Goal: Information Seeking & Learning: Learn about a topic

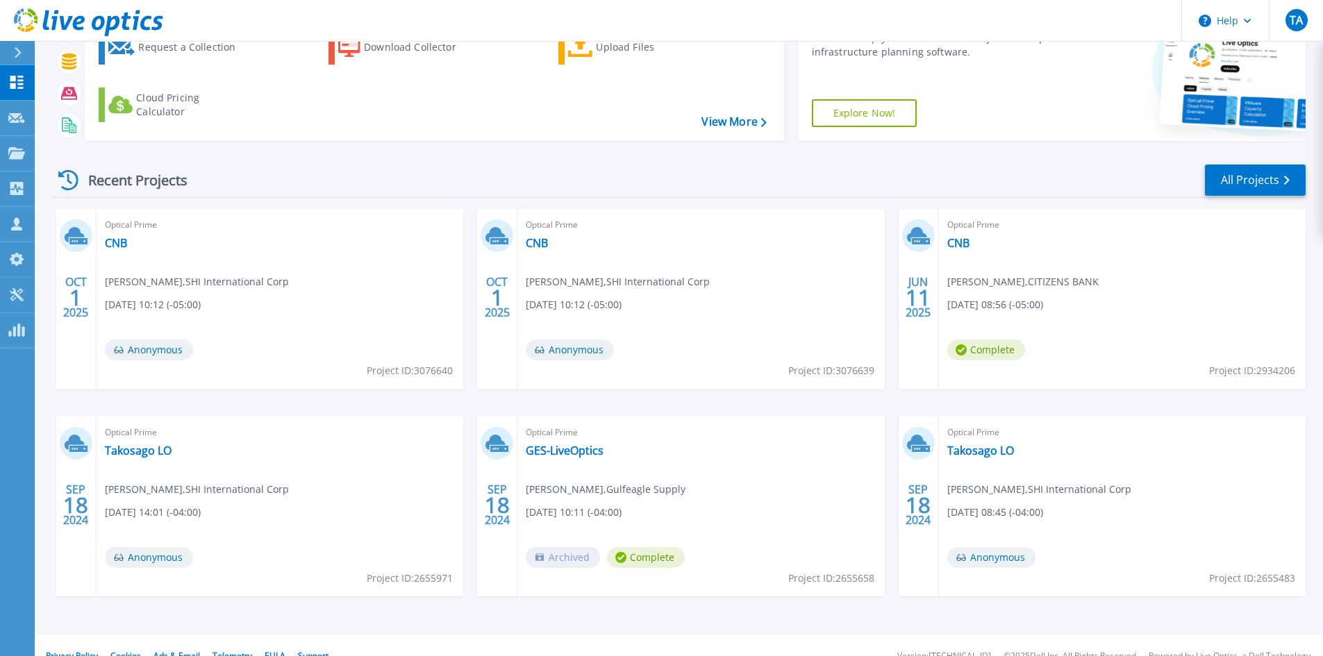
scroll to position [113, 0]
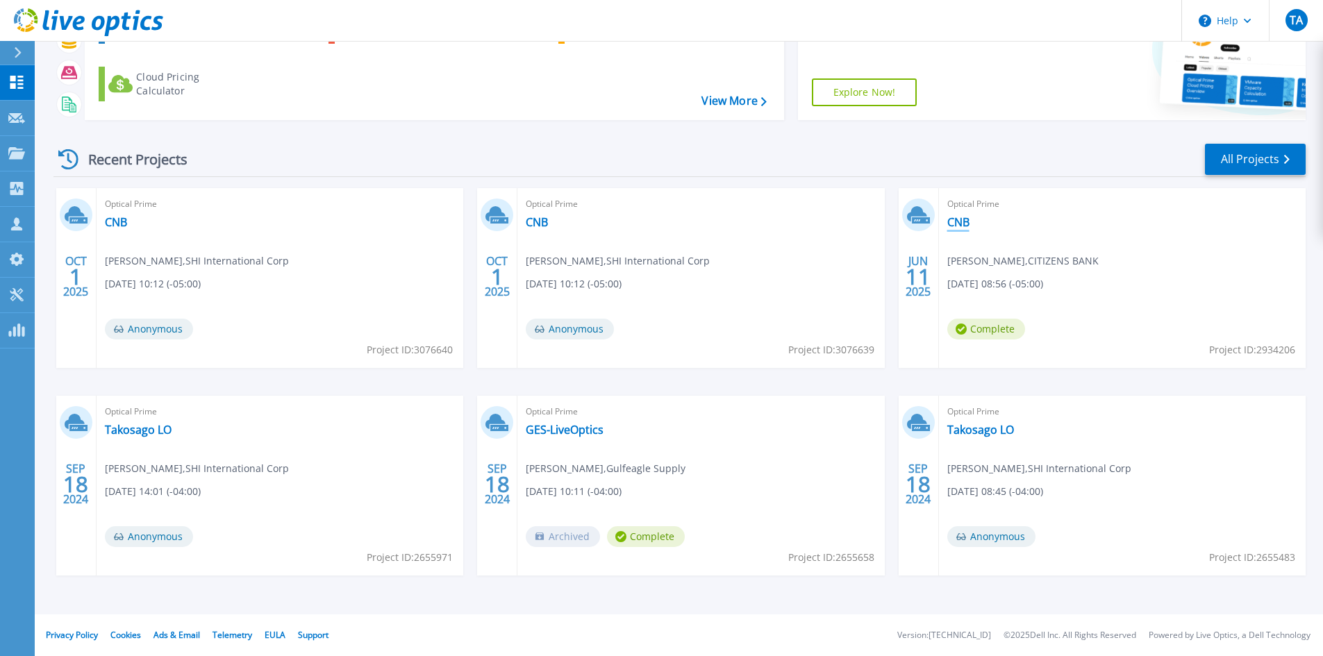
click at [957, 223] on link "CNB" at bounding box center [958, 222] width 22 height 14
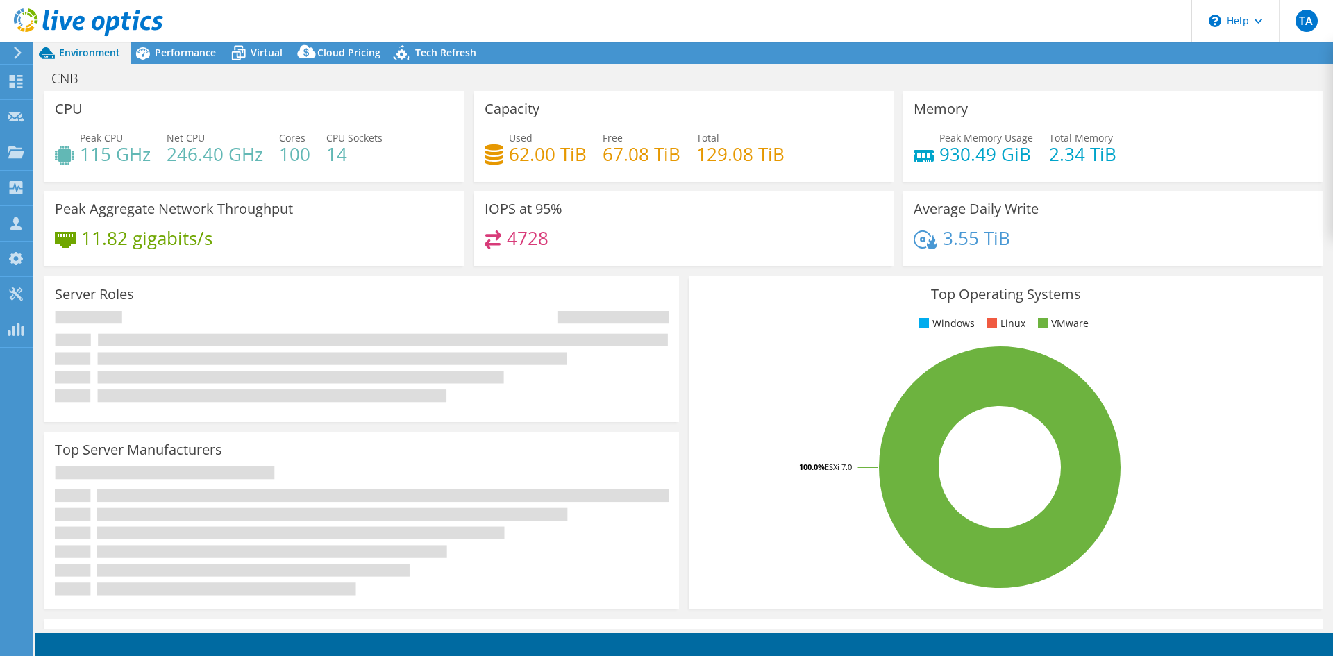
select select "USD"
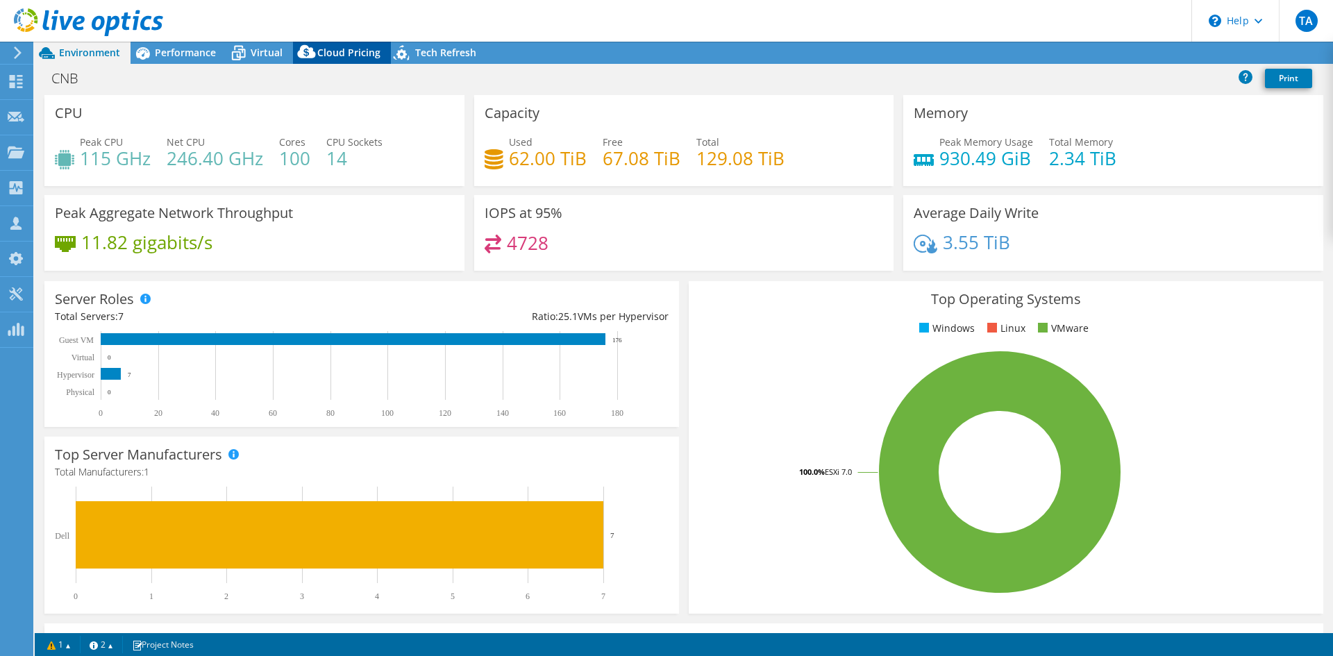
click at [355, 45] on div "Cloud Pricing" at bounding box center [342, 53] width 98 height 22
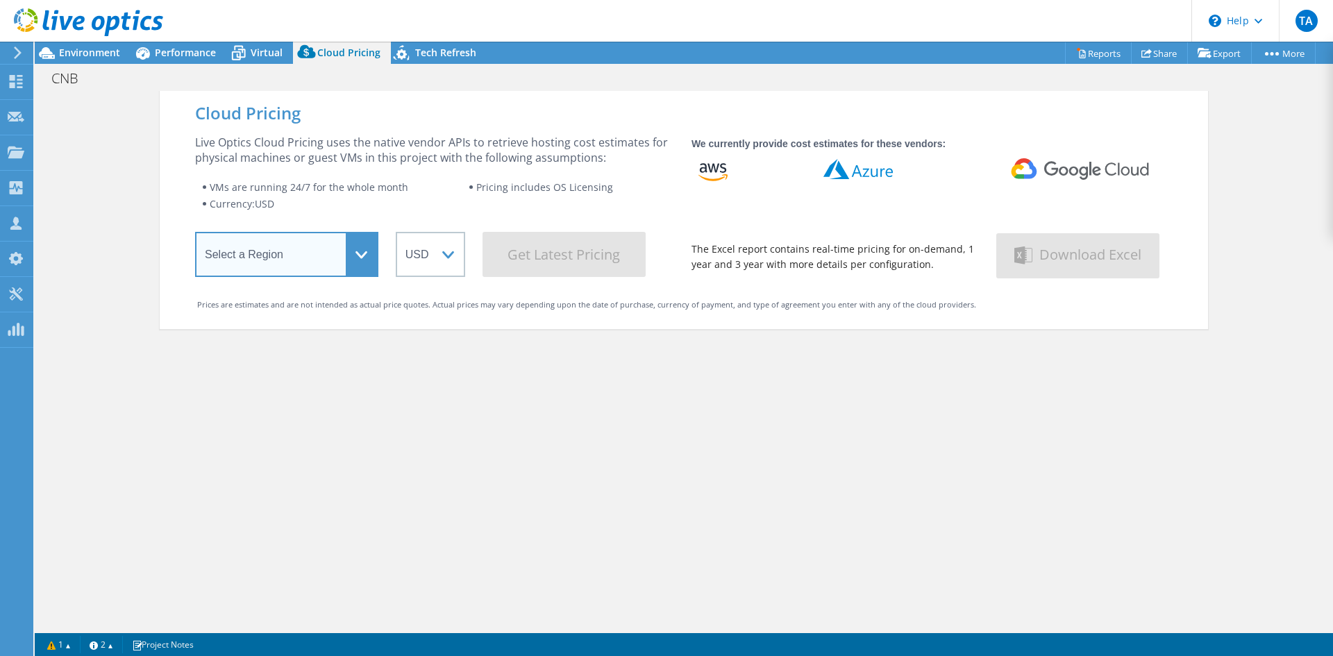
click at [314, 271] on select "Select a Region [GEOGRAPHIC_DATA] ([GEOGRAPHIC_DATA]) [GEOGRAPHIC_DATA] ([GEOGR…" at bounding box center [286, 254] width 183 height 45
click at [726, 480] on div "Cloud Pricing Live Optics Cloud Pricing uses the native vendor APIs to retrieve…" at bounding box center [684, 419] width 1048 height 656
click at [334, 242] on select "Select a Region [GEOGRAPHIC_DATA] ([GEOGRAPHIC_DATA]) [GEOGRAPHIC_DATA] ([GEOGR…" at bounding box center [286, 254] width 183 height 45
select select "USEast"
click at [195, 235] on select "Select a Region [GEOGRAPHIC_DATA] ([GEOGRAPHIC_DATA]) [GEOGRAPHIC_DATA] ([GEOGR…" at bounding box center [286, 254] width 183 height 45
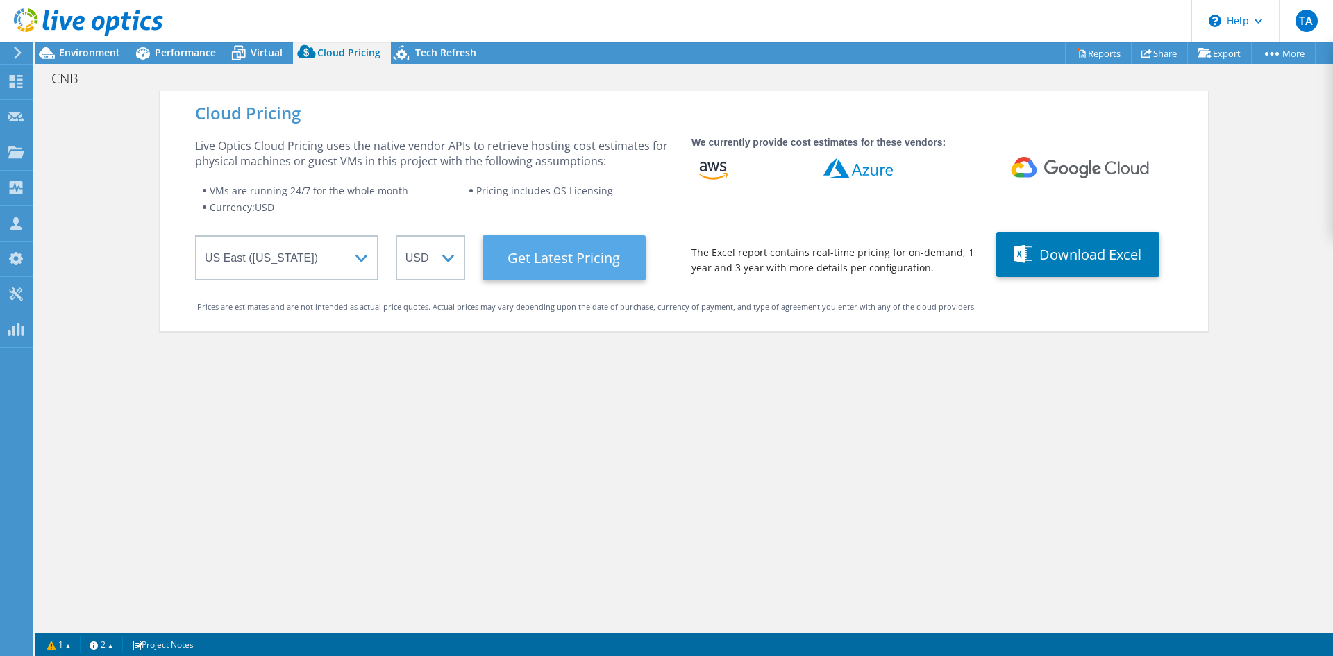
click at [592, 262] on Latest "Get Latest Pricing" at bounding box center [564, 257] width 163 height 45
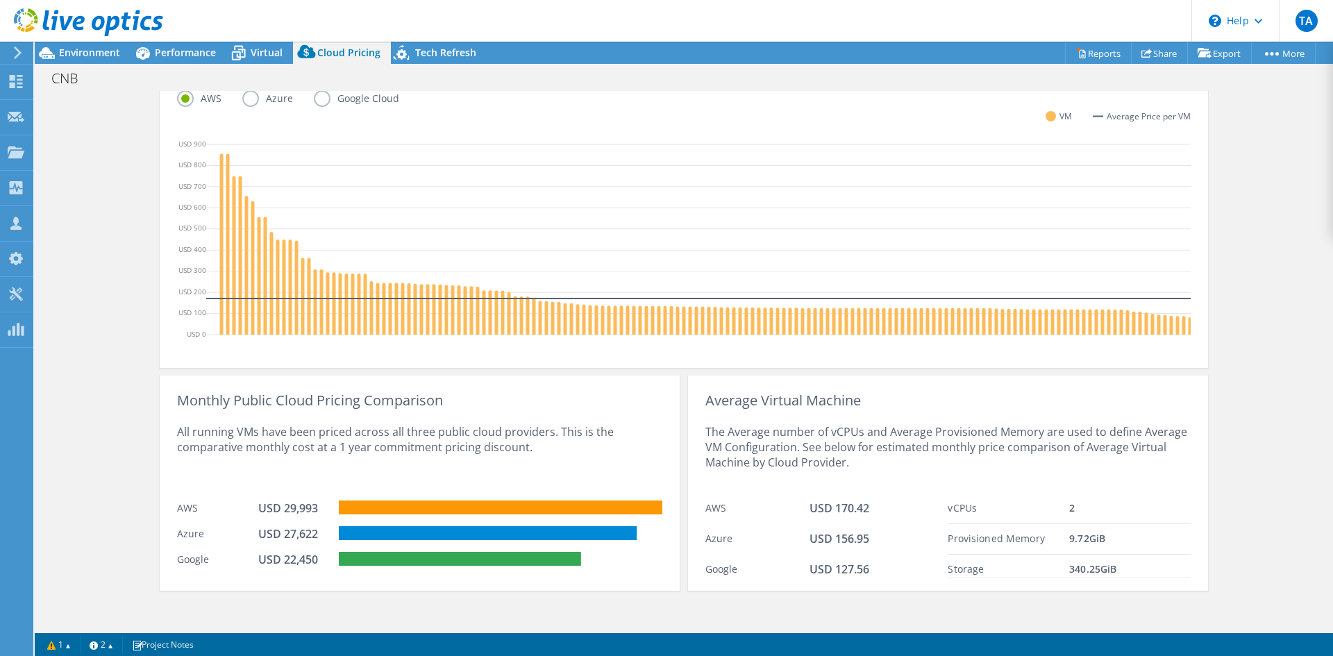
scroll to position [399, 0]
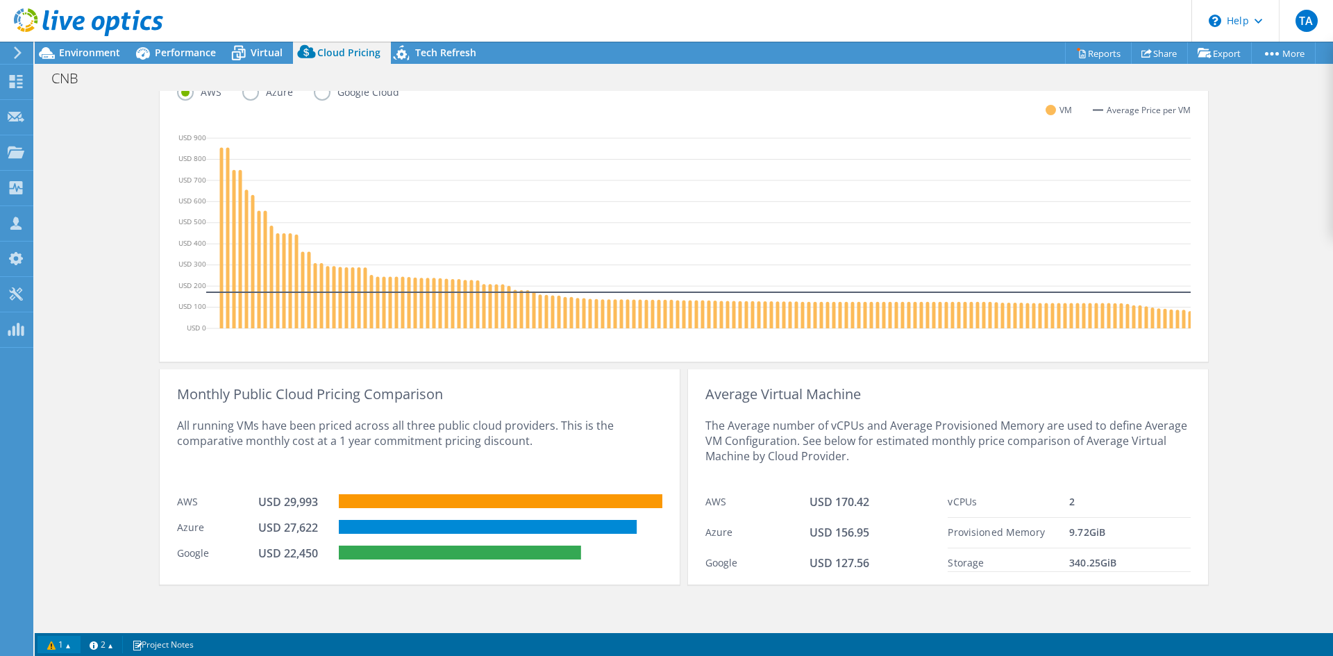
click at [69, 648] on link "1" at bounding box center [58, 644] width 43 height 17
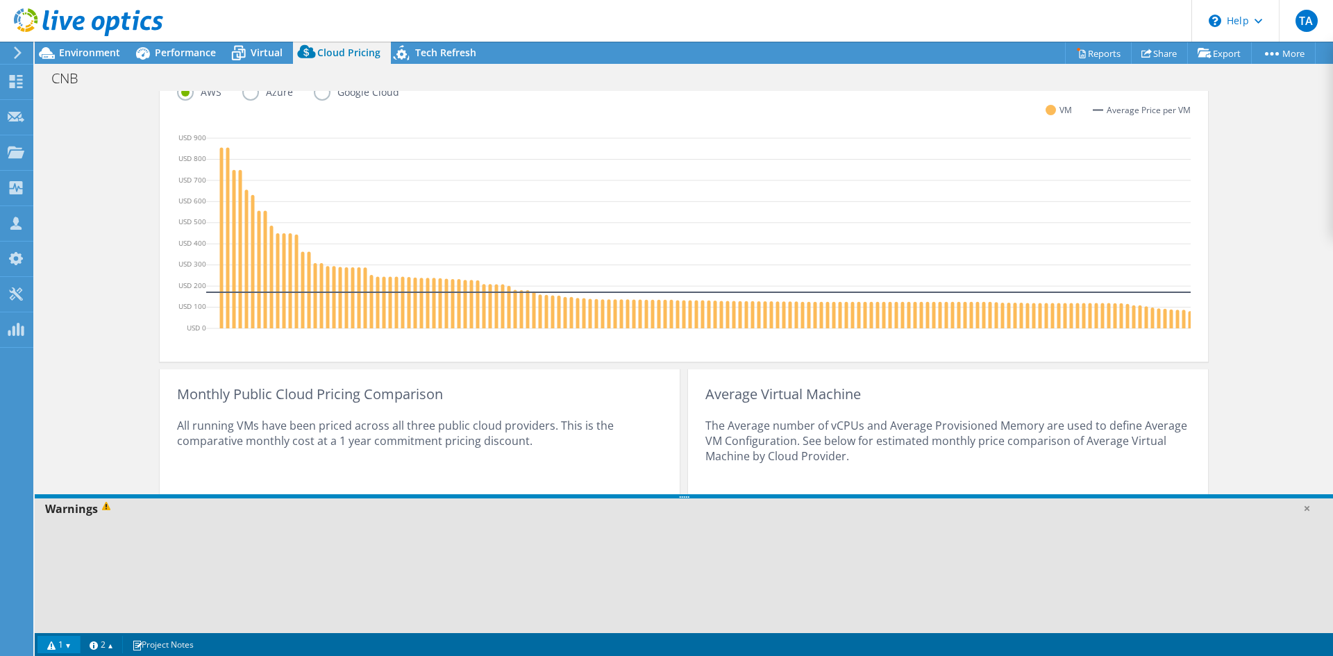
click at [85, 444] on div "Cloud Pricing Live Optics Cloud Pricing uses the native vendor APIs to retrieve…" at bounding box center [684, 165] width 1298 height 927
click at [65, 646] on link "1" at bounding box center [58, 644] width 43 height 17
